Goal: Understand process/instructions: Learn how to perform a task or action

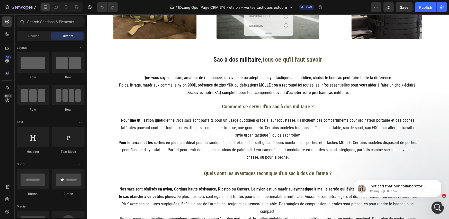
scroll to position [771, 0]
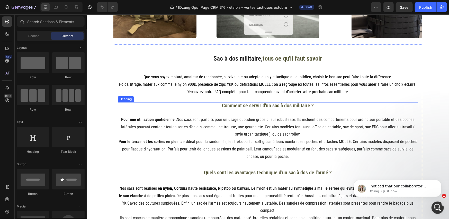
drag, startPoint x: 240, startPoint y: 107, endPoint x: 245, endPoint y: 91, distance: 17.0
click at [240, 107] on span "Comment se servir d'un sac à dos militaire ?" at bounding box center [268, 105] width 92 height 6
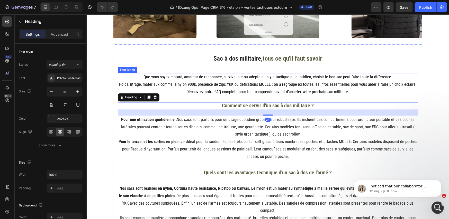
click at [245, 90] on span "Découvrez notre FAQ complète pour tout comprendre avant d’acheter votre prochai…" at bounding box center [267, 91] width 162 height 5
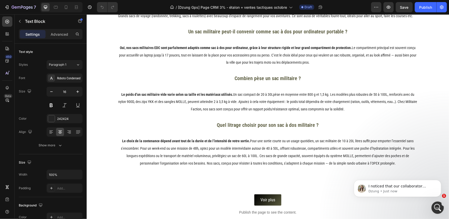
scroll to position [1199, 0]
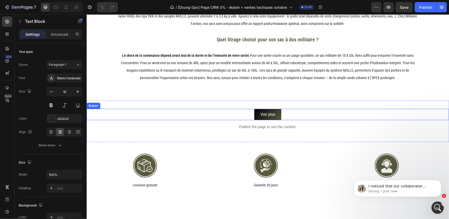
click at [249, 113] on div "Voir plus Button" at bounding box center [267, 115] width 362 height 12
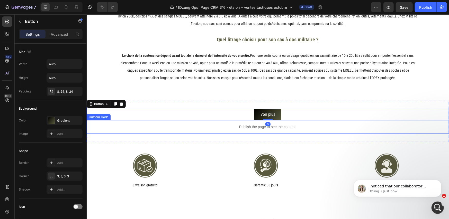
click at [237, 127] on p "Publish the page to see the content." at bounding box center [267, 126] width 362 height 5
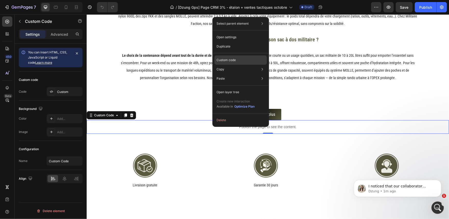
click at [228, 62] on p "Custom code" at bounding box center [225, 60] width 19 height 5
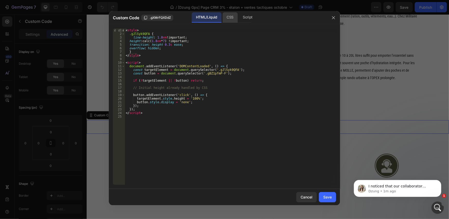
click at [237, 17] on div "CSS" at bounding box center [229, 17] width 15 height 10
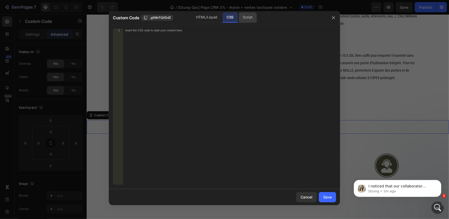
click at [242, 17] on div "Script" at bounding box center [248, 17] width 18 height 10
click at [227, 18] on div "CSS" at bounding box center [229, 17] width 15 height 10
click at [206, 19] on div "HTML/Liquid" at bounding box center [207, 17] width 30 height 10
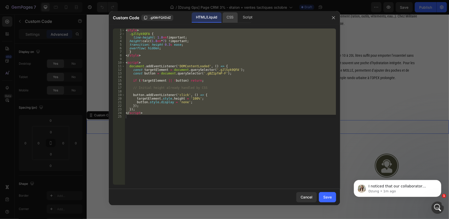
click at [229, 19] on div "CSS" at bounding box center [229, 17] width 15 height 10
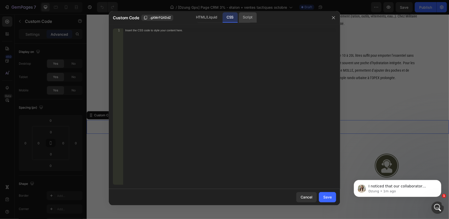
click at [242, 19] on div "Script" at bounding box center [248, 17] width 18 height 10
click at [228, 19] on div "CSS" at bounding box center [229, 17] width 15 height 10
click at [207, 19] on div "HTML/Liquid" at bounding box center [207, 17] width 30 height 10
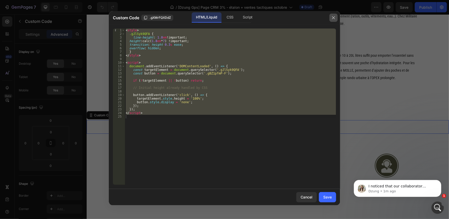
click at [335, 17] on icon "button" at bounding box center [333, 18] width 4 height 4
